Goal: Information Seeking & Learning: Learn about a topic

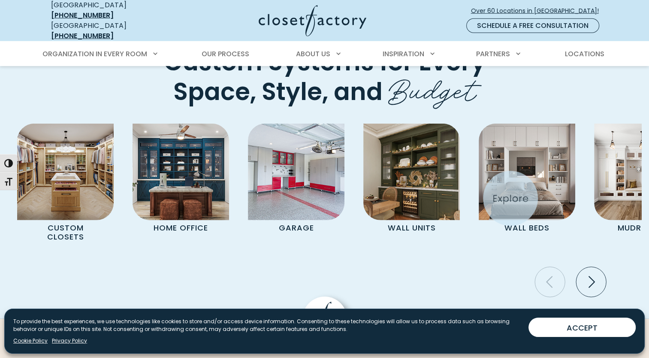
scroll to position [2402, 0]
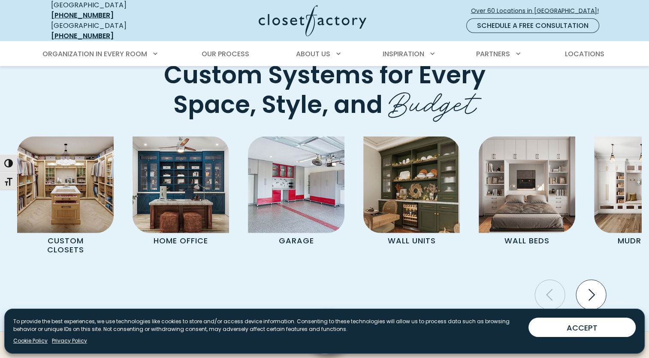
click at [587, 287] on icon "Next slide" at bounding box center [591, 295] width 30 height 30
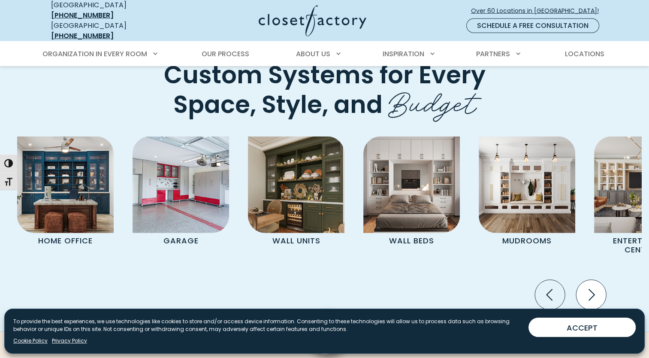
click at [589, 284] on icon "Next slide" at bounding box center [591, 295] width 30 height 30
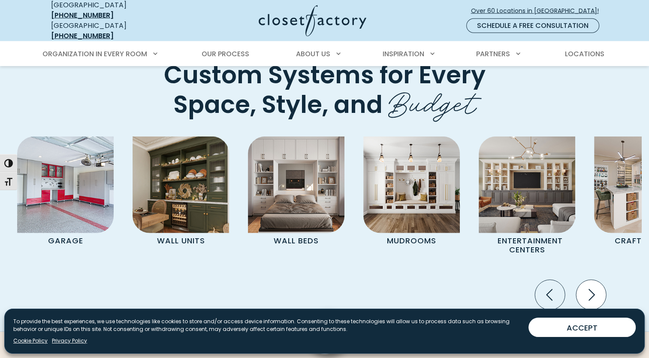
click at [588, 285] on icon "Next slide" at bounding box center [591, 295] width 30 height 30
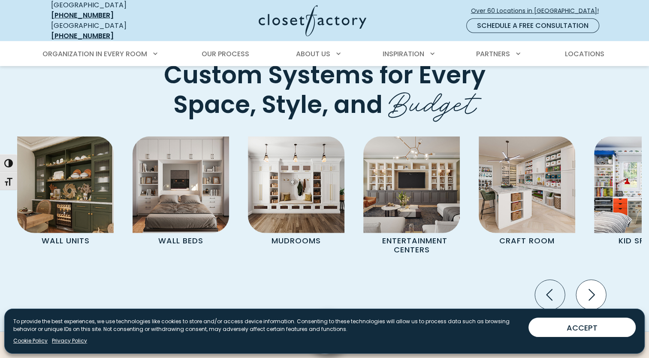
click at [591, 284] on icon "Next slide" at bounding box center [591, 295] width 30 height 30
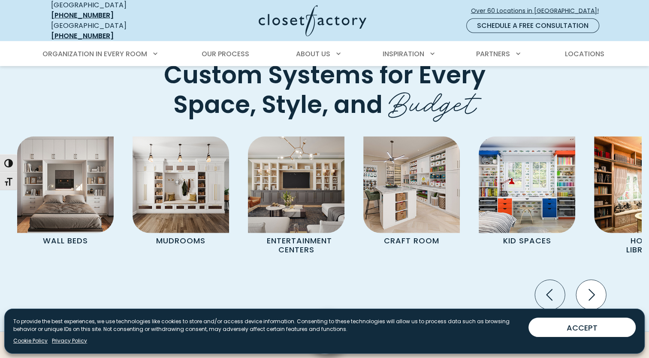
click at [591, 284] on icon "Next slide" at bounding box center [591, 295] width 30 height 30
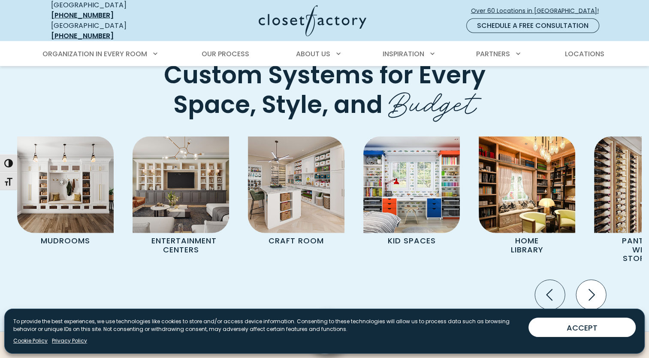
click at [591, 284] on icon "Next slide" at bounding box center [591, 295] width 30 height 30
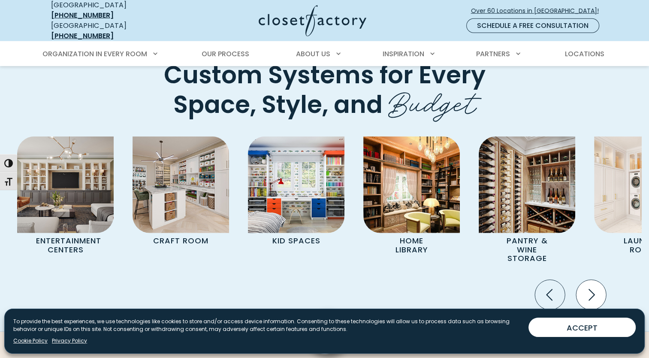
click at [591, 284] on icon "Next slide" at bounding box center [591, 295] width 30 height 30
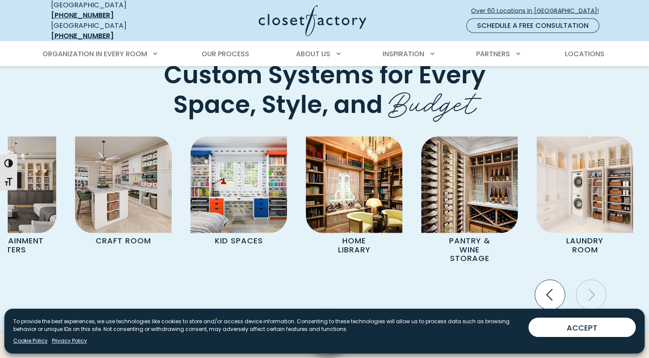
click at [553, 283] on icon "Previous slide" at bounding box center [550, 295] width 30 height 30
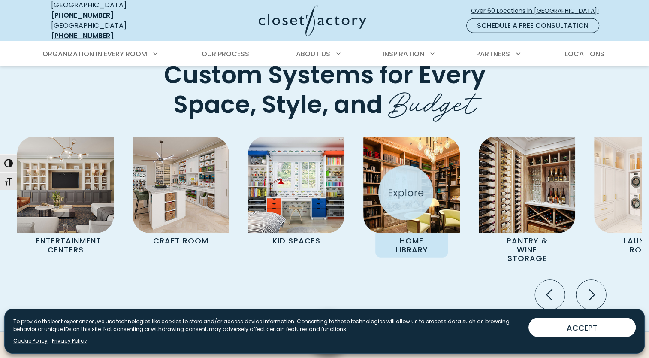
click at [406, 193] on img "Pages Gallery" at bounding box center [411, 184] width 97 height 97
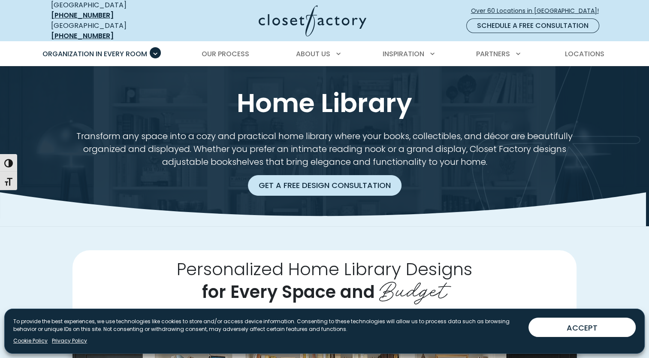
click at [316, 178] on link "Get a Free Design Consultation" at bounding box center [325, 185] width 154 height 21
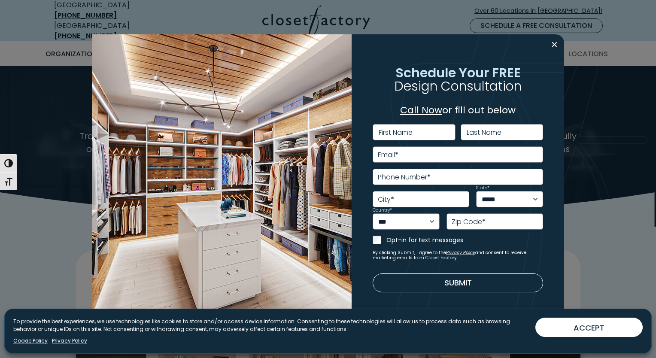
click at [417, 111] on link "Call Now" at bounding box center [421, 109] width 42 height 13
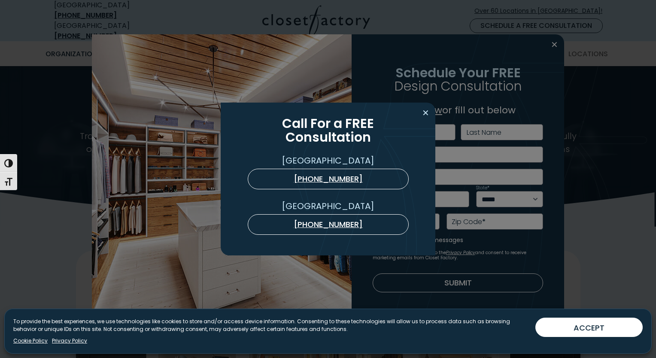
click at [426, 111] on button "Close modal" at bounding box center [425, 113] width 12 height 14
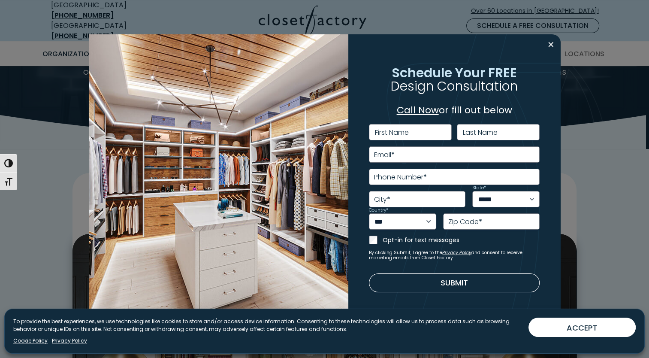
scroll to position [43, 0]
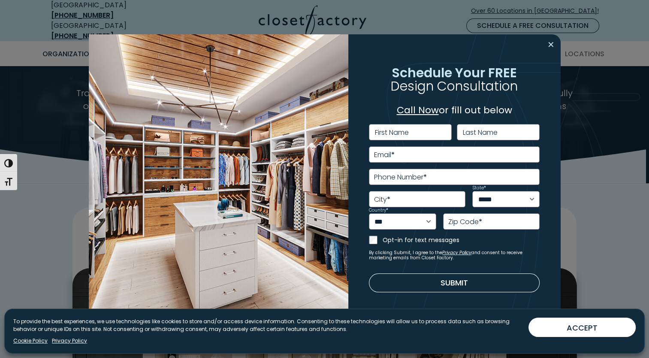
click at [548, 45] on button "Close modal" at bounding box center [551, 45] width 12 height 14
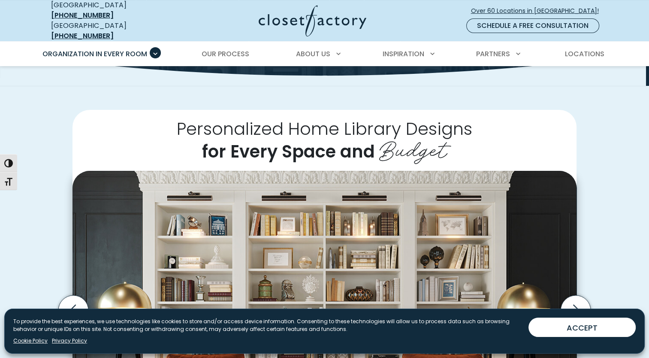
scroll to position [129, 0]
